Goal: Share content: Share content

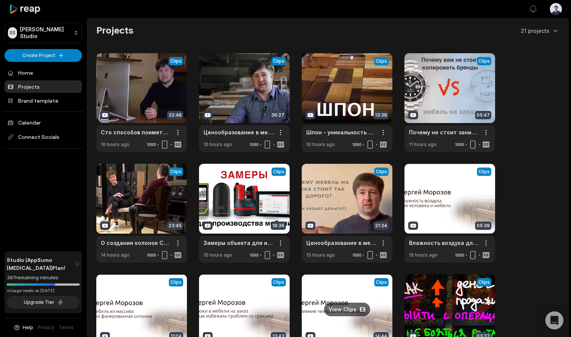
scroll to position [78, 0]
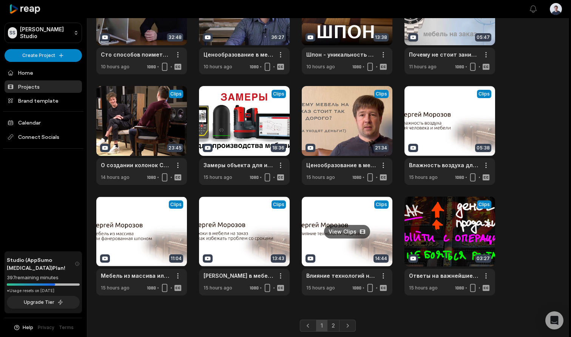
click at [349, 232] on link at bounding box center [346, 246] width 91 height 99
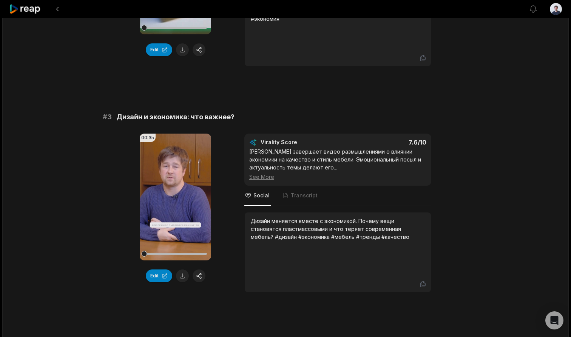
scroll to position [433, 0]
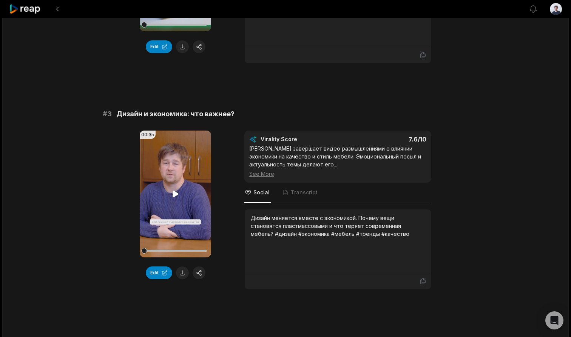
click at [178, 201] on video "Your browser does not support mp4 format." at bounding box center [175, 194] width 71 height 127
click at [175, 197] on icon at bounding box center [175, 193] width 9 height 9
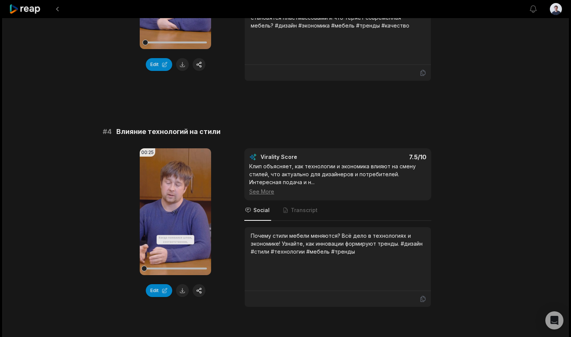
scroll to position [667, 0]
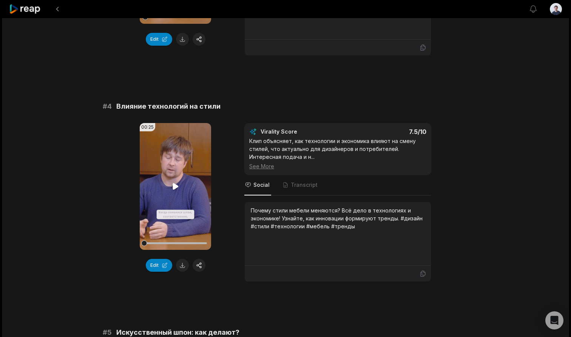
click at [174, 192] on video "Your browser does not support mp4 format." at bounding box center [175, 186] width 71 height 127
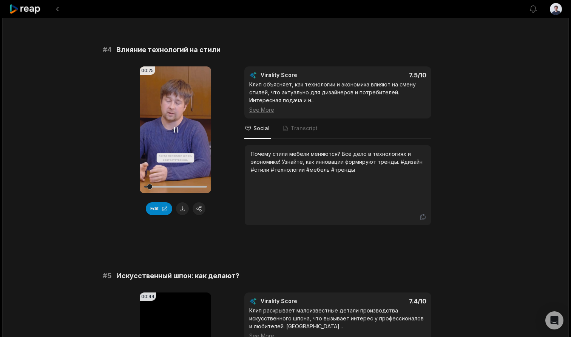
click at [173, 131] on icon at bounding box center [175, 129] width 9 height 9
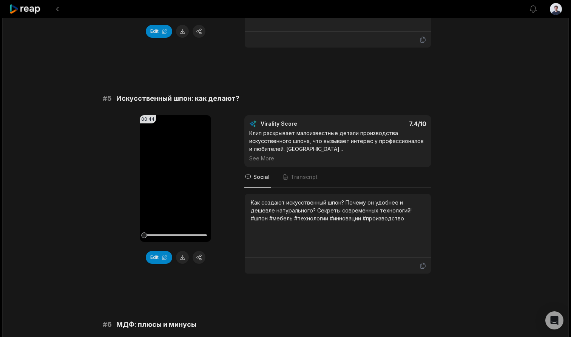
scroll to position [917, 0]
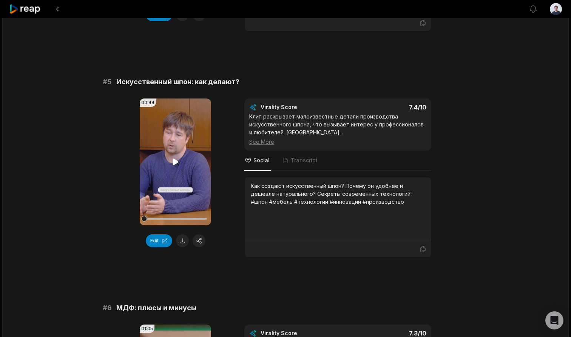
click at [174, 155] on video "Your browser does not support mp4 format." at bounding box center [175, 161] width 71 height 127
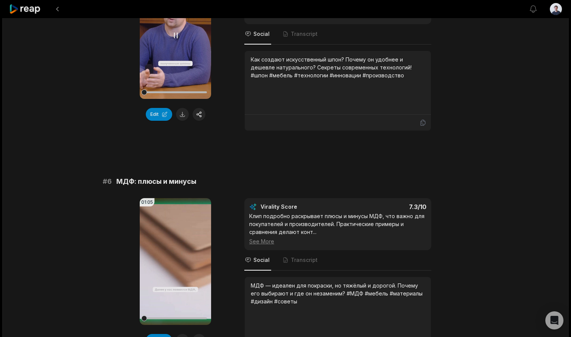
scroll to position [1127, 0]
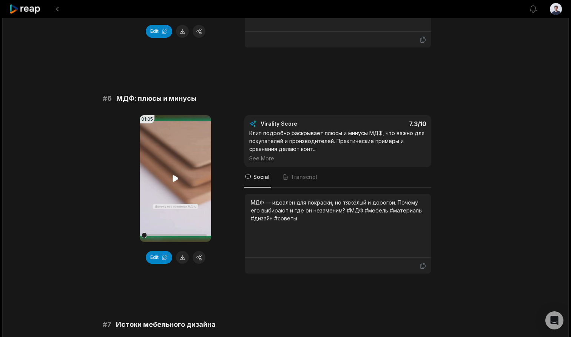
click at [177, 179] on icon at bounding box center [175, 178] width 6 height 6
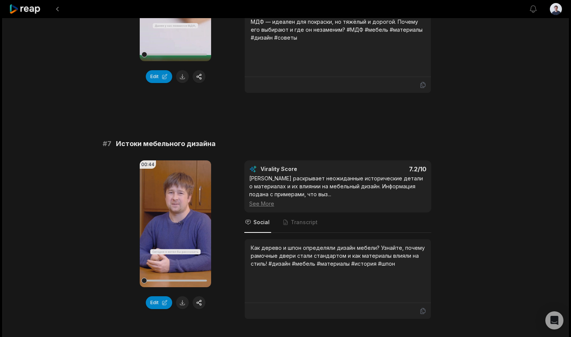
scroll to position [1343, 0]
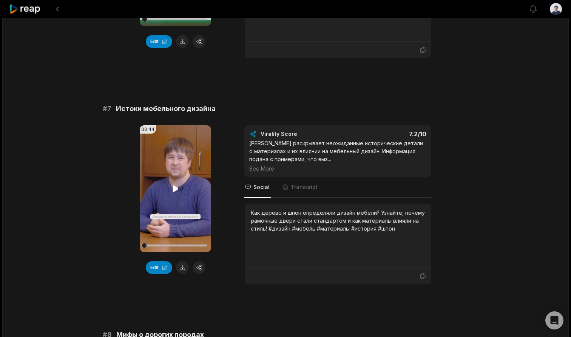
click at [172, 176] on video "Your browser does not support mp4 format." at bounding box center [175, 188] width 71 height 127
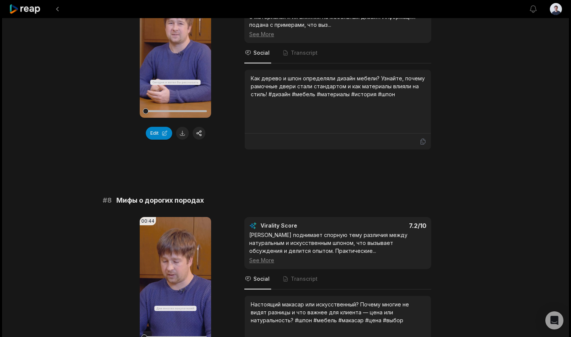
scroll to position [1493, 0]
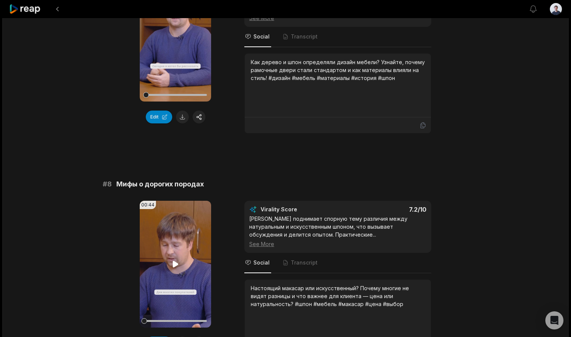
click at [176, 245] on video "Your browser does not support mp4 format." at bounding box center [175, 264] width 71 height 127
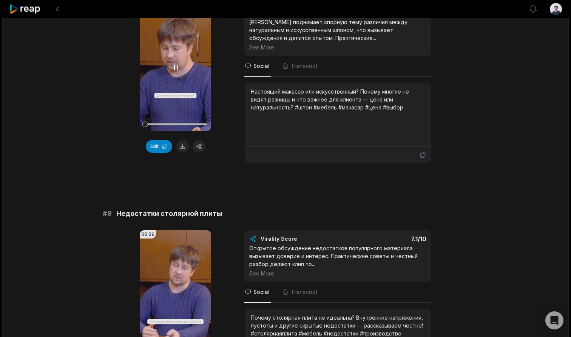
scroll to position [1694, 0]
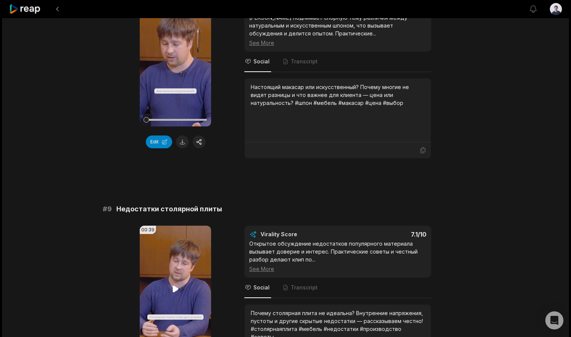
click at [179, 282] on video "Your browser does not support mp4 format." at bounding box center [175, 289] width 71 height 127
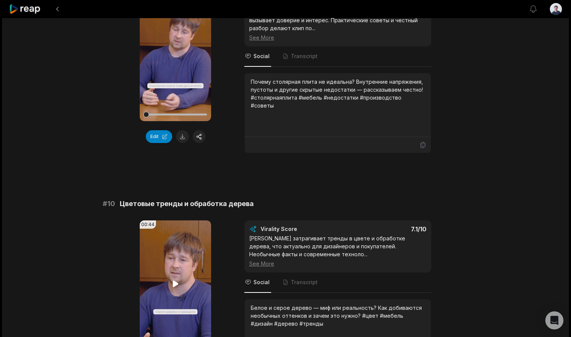
scroll to position [1952, 0]
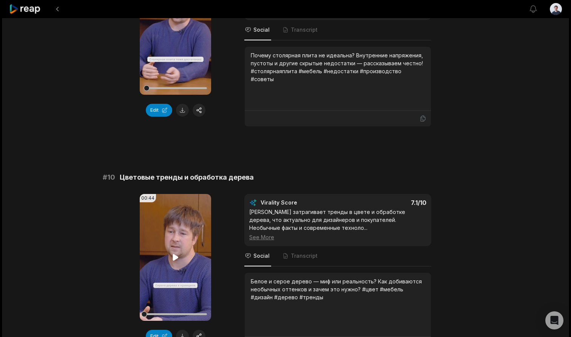
click at [182, 253] on video "Your browser does not support mp4 format." at bounding box center [175, 257] width 71 height 127
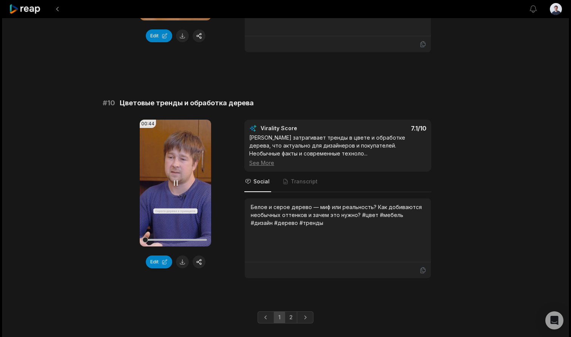
scroll to position [2029, 0]
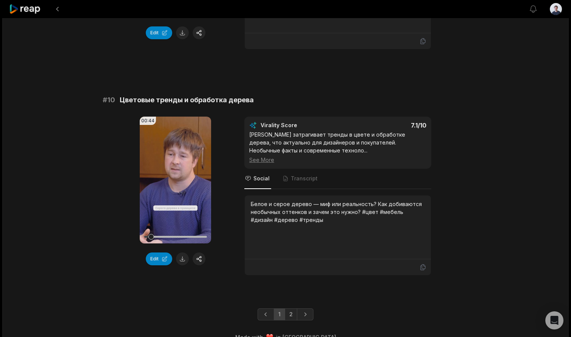
click at [289, 313] on link "2" at bounding box center [291, 314] width 12 height 12
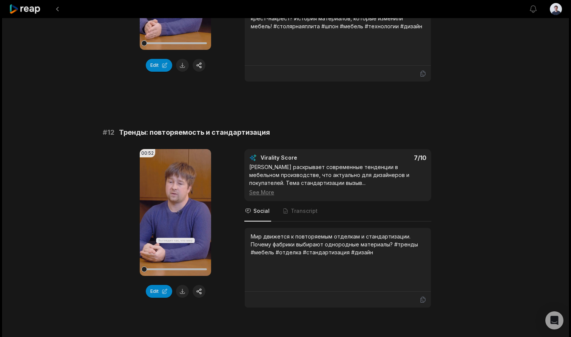
scroll to position [195, 0]
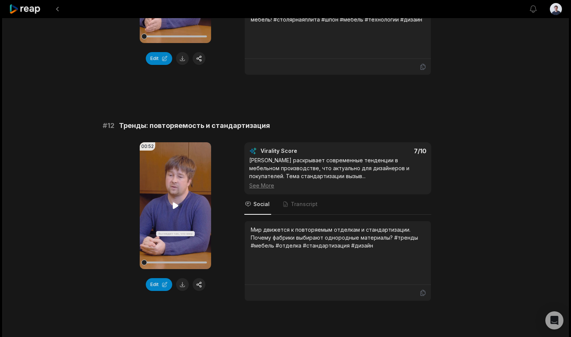
click at [174, 204] on icon at bounding box center [175, 205] width 6 height 6
click at [258, 230] on div "Мир движется к повторяемым отделкам и стандартизации. Почему фабрики выбирают о…" at bounding box center [338, 238] width 174 height 24
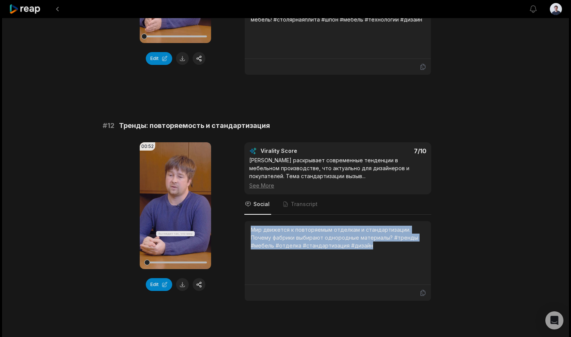
drag, startPoint x: 258, startPoint y: 230, endPoint x: 351, endPoint y: 244, distance: 94.6
click at [351, 244] on div "Мир движется к повторяемым отделкам и стандартизации. Почему фабрики выбирают о…" at bounding box center [338, 238] width 174 height 24
copy div "Мир движется к повторяемым отделкам и стандартизации. Почему фабрики выбирают о…"
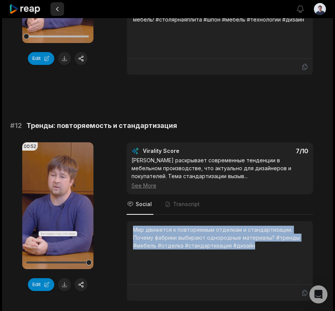
click at [58, 5] on button at bounding box center [58, 9] width 14 height 14
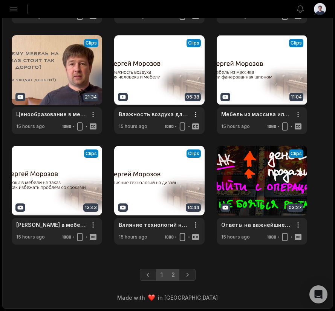
scroll to position [239, 0]
click at [172, 271] on link "2" at bounding box center [173, 275] width 12 height 12
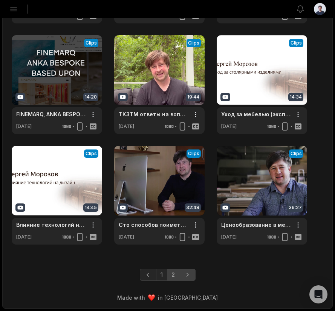
scroll to position [129, 0]
click at [160, 275] on link "1" at bounding box center [161, 275] width 11 height 12
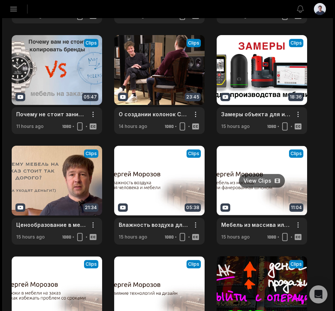
click at [261, 180] on link at bounding box center [262, 195] width 91 height 99
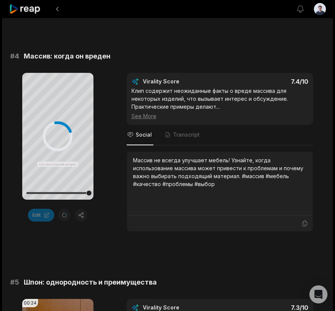
scroll to position [730, 0]
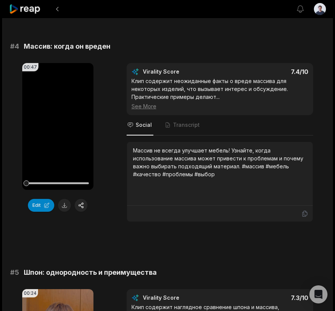
click at [33, 9] on icon at bounding box center [25, 9] width 32 height 10
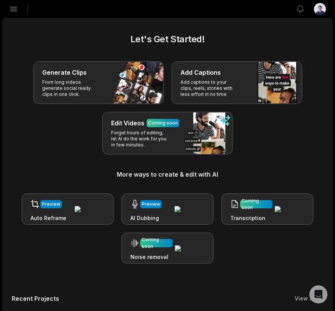
click at [12, 12] on icon "button" at bounding box center [13, 9] width 9 height 9
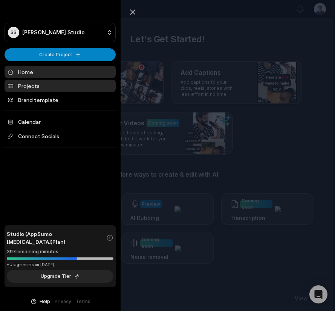
click at [30, 85] on link "Projects" at bounding box center [60, 86] width 111 height 12
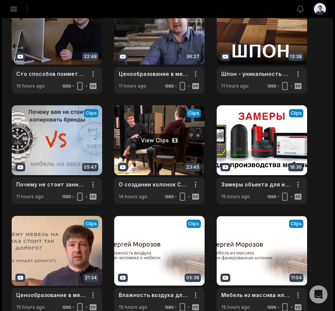
scroll to position [61, 0]
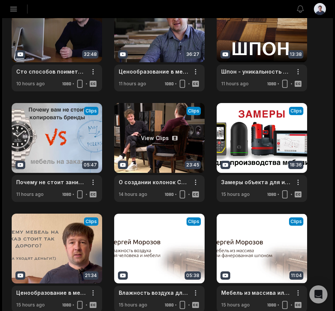
click at [158, 141] on link at bounding box center [159, 152] width 91 height 99
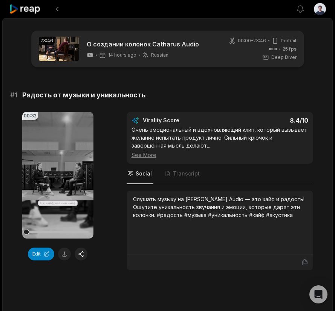
click at [142, 200] on div "Слушать музыку на Catharus Audio — это кайф и радость! Ощутите уникальность зву…" at bounding box center [220, 207] width 174 height 24
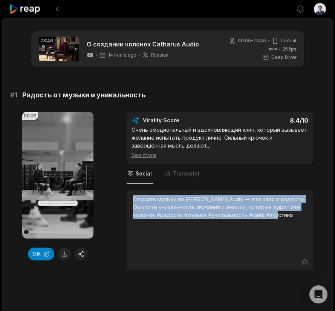
drag, startPoint x: 142, startPoint y: 200, endPoint x: 287, endPoint y: 212, distance: 145.4
click at [287, 212] on div "Слушать музыку на Catharus Audio — это кайф и радость! Ощутите уникальность зву…" at bounding box center [220, 207] width 174 height 24
copy div "Слушать музыку на Catharus Audio — это кайф и радость! Ощутите уникальность зву…"
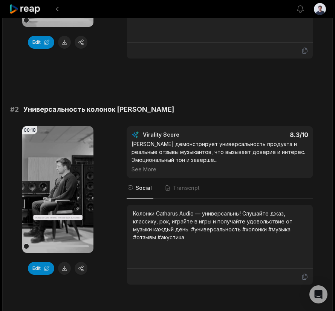
scroll to position [214, 0]
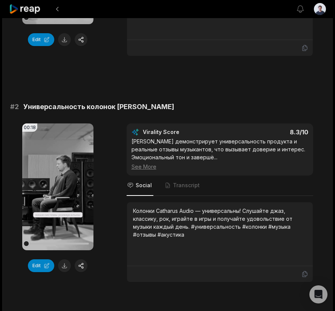
click at [144, 211] on div "Колонки Catharus Audio — универсальны! Слушайте джаз, классику, рок, играйте в …" at bounding box center [220, 223] width 174 height 32
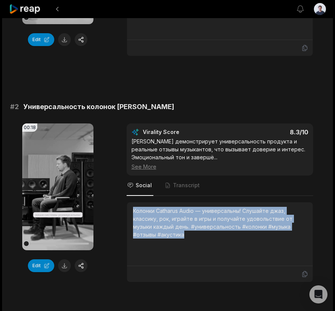
drag, startPoint x: 144, startPoint y: 211, endPoint x: 171, endPoint y: 232, distance: 34.3
click at [171, 232] on div "Колонки Catharus Audio — универсальны! Слушайте джаз, классику, рок, играйте в …" at bounding box center [220, 223] width 174 height 32
copy div "Колонки Catharus Audio — универсальны! Слушайте джаз, классику, рок, играйте в …"
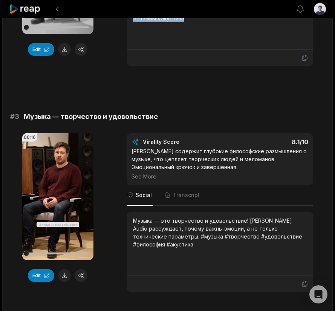
scroll to position [479, 0]
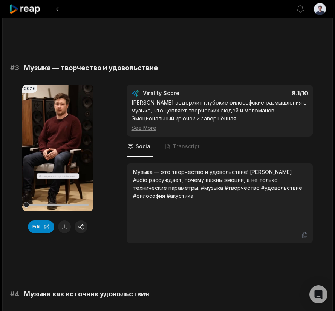
click at [141, 172] on div "Музыка — это творчество и удовольствие! Catharus Audio рассуждает, почему важны…" at bounding box center [220, 184] width 174 height 32
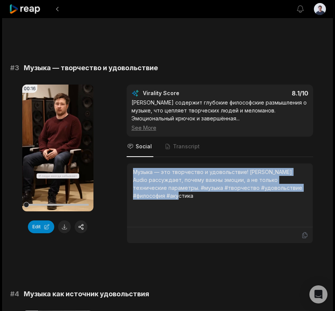
drag, startPoint x: 141, startPoint y: 172, endPoint x: 155, endPoint y: 194, distance: 25.8
click at [155, 194] on div "Музыка — это творчество и удовольствие! Catharus Audio рассуждает, почему важны…" at bounding box center [220, 184] width 174 height 32
copy div "Музыка — это творчество и удовольствие! Catharus Audio рассуждает, почему важны…"
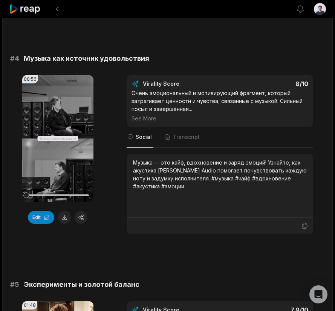
scroll to position [733, 0]
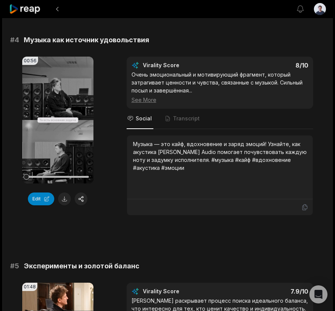
click at [140, 145] on div "Музыка — это кайф, вдохновение и заряд эмоций! Узнайте, как акустика [PERSON_NA…" at bounding box center [220, 156] width 174 height 32
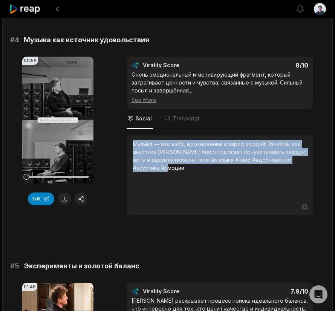
drag, startPoint x: 140, startPoint y: 145, endPoint x: 153, endPoint y: 165, distance: 24.1
click at [153, 165] on div "Музыка — это кайф, вдохновение и заряд эмоций! Узнайте, как акустика [PERSON_NA…" at bounding box center [220, 156] width 174 height 32
copy div "Музыка — это кайф, вдохновение и заряд эмоций! Узнайте, как акустика [PERSON_NA…"
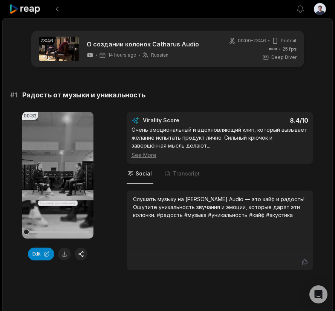
scroll to position [0, 0]
